Goal: Task Accomplishment & Management: Use online tool/utility

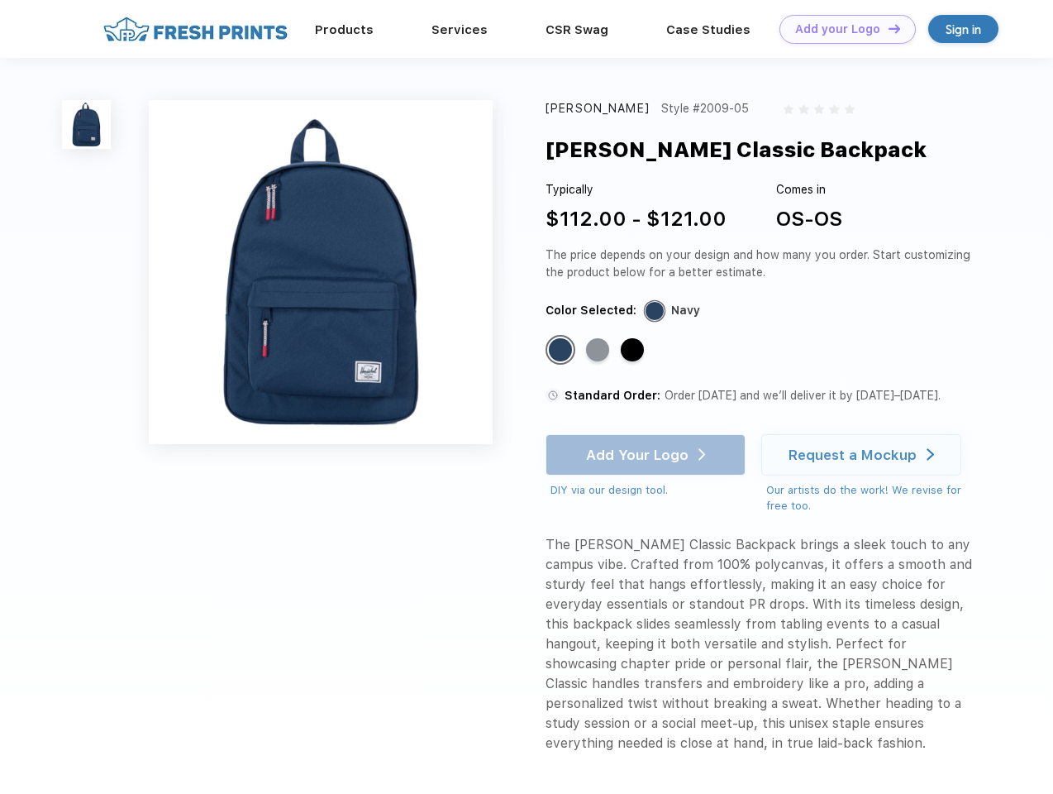
click at [842, 29] on link "Add your Logo Design Tool" at bounding box center [848, 29] width 136 height 29
click at [0, 0] on div "Design Tool" at bounding box center [0, 0] width 0 height 0
click at [887, 28] on link "Add your Logo Design Tool" at bounding box center [848, 29] width 136 height 29
click at [87, 124] on img at bounding box center [86, 124] width 49 height 49
click at [562, 351] on div "Standard Color" at bounding box center [560, 349] width 23 height 23
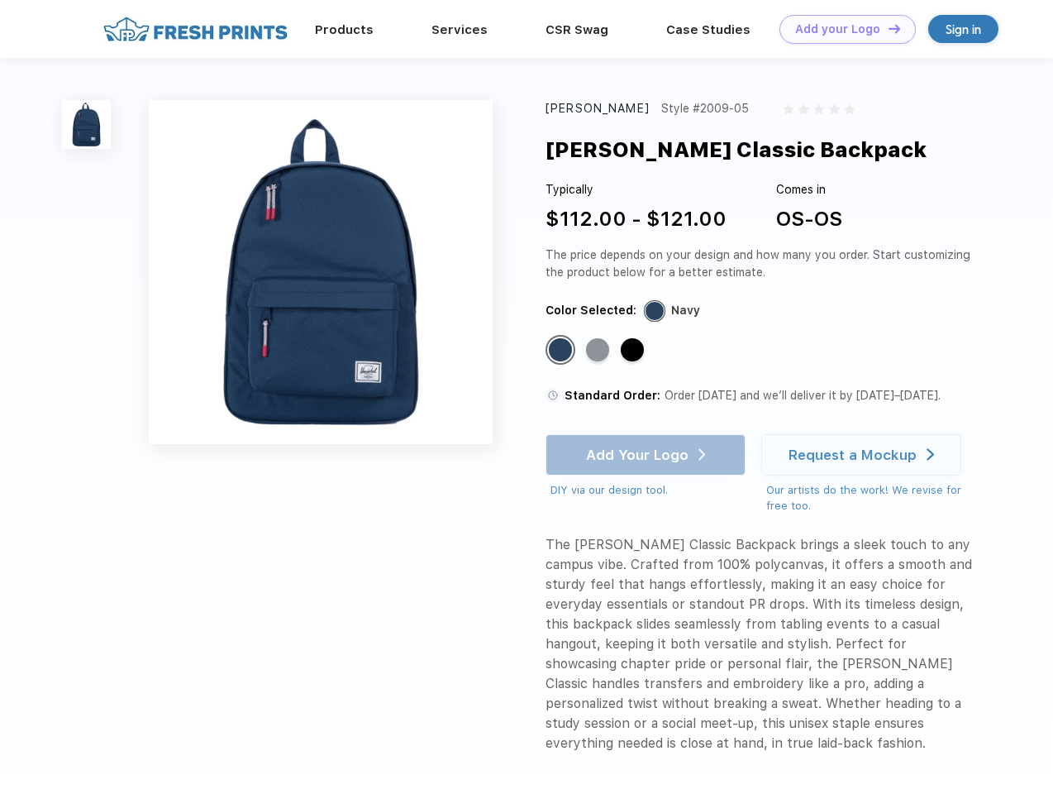
click at [599, 351] on div "Standard Color" at bounding box center [597, 349] width 23 height 23
click at [634, 351] on div "Standard Color" at bounding box center [632, 349] width 23 height 23
click at [647, 455] on div "Add Your Logo DIY via our design tool. Ah shoot! This product isn't up in our d…" at bounding box center [646, 466] width 200 height 64
click at [864, 455] on div "Request a Mockup" at bounding box center [853, 454] width 128 height 17
